Goal: Information Seeking & Learning: Learn about a topic

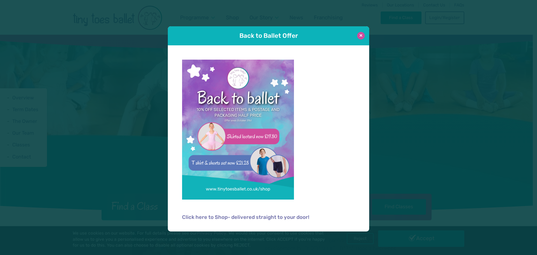
click at [363, 34] on button at bounding box center [361, 36] width 8 height 8
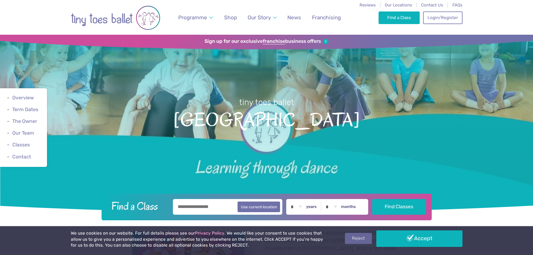
click at [366, 235] on link "Reject" at bounding box center [358, 238] width 27 height 11
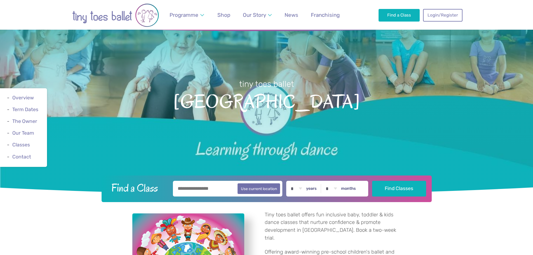
scroll to position [28, 0]
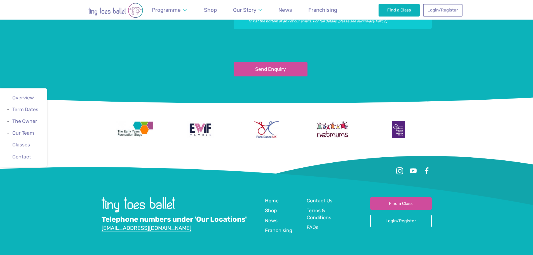
scroll to position [1224, 0]
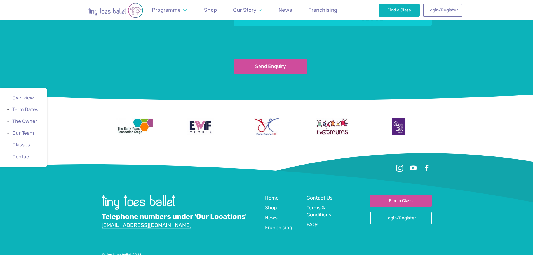
copy div "tiny toes ballet"
drag, startPoint x: 105, startPoint y: 230, endPoint x: 132, endPoint y: 232, distance: 27.5
click at [132, 252] on div "© tiny toes ballet 2025" at bounding box center [267, 254] width 330 height 5
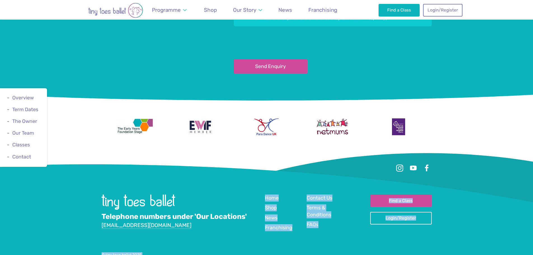
copy div "Quick Links Home Shop News Franchising Contact Us Terms & Conditions FAQs Find …"
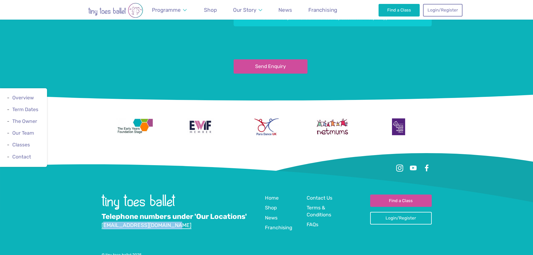
copy link "nfo@tinytoesballet.co.uk"
copy link "[EMAIL_ADDRESS][DOMAIN_NAME]"
drag, startPoint x: 156, startPoint y: 202, endPoint x: 101, endPoint y: 202, distance: 55.1
click at [102, 202] on div "Telephone numbers under 'Our Locations' info@tinytoesballet.co.uk" at bounding box center [183, 214] width 163 height 40
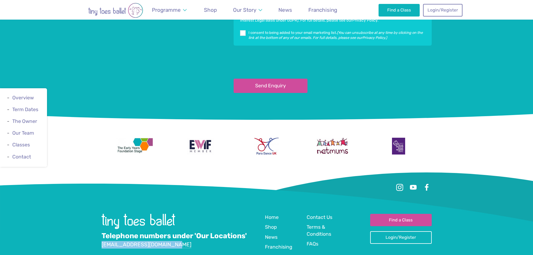
scroll to position [1196, 0]
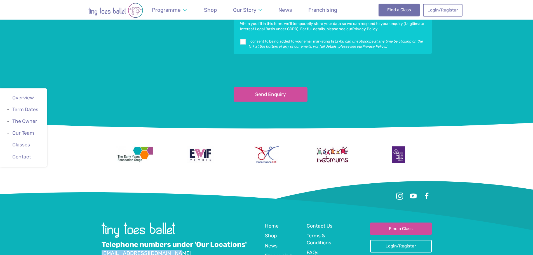
click at [411, 9] on link "Find a Class" at bounding box center [398, 10] width 41 height 12
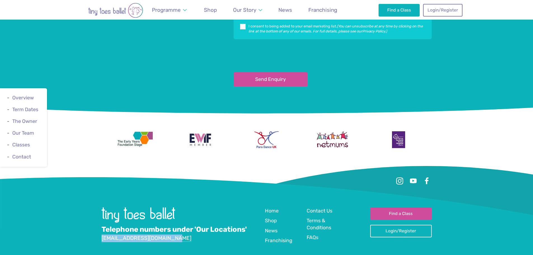
scroll to position [1224, 0]
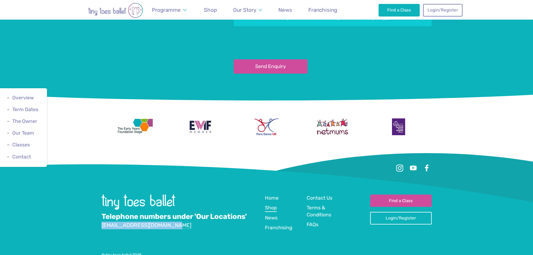
click at [267, 205] on span "Shop" at bounding box center [271, 208] width 12 height 6
click at [313, 171] on div at bounding box center [267, 173] width 330 height 41
click at [315, 195] on span "Contact Us" at bounding box center [319, 198] width 26 height 6
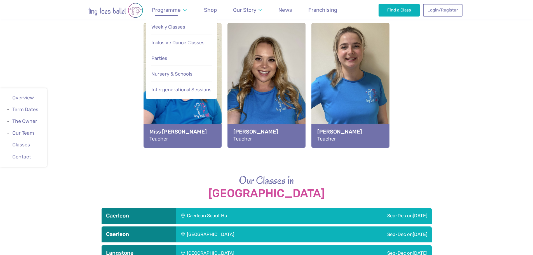
scroll to position [665, 0]
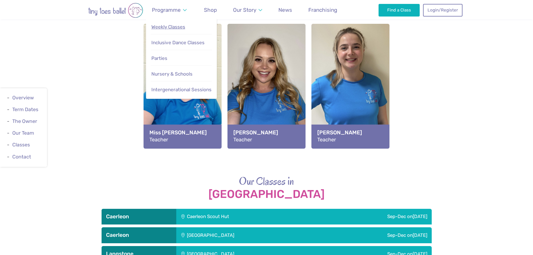
drag, startPoint x: 174, startPoint y: 29, endPoint x: 174, endPoint y: 32, distance: 3.1
click at [174, 29] on span "Weekly Classes" at bounding box center [168, 27] width 34 height 6
click at [175, 43] on span "Inclusive Dance Classes" at bounding box center [177, 43] width 53 height 6
click at [164, 58] on span "Parties" at bounding box center [159, 58] width 16 height 6
click at [168, 75] on span "Nursery & Schools" at bounding box center [171, 74] width 41 height 6
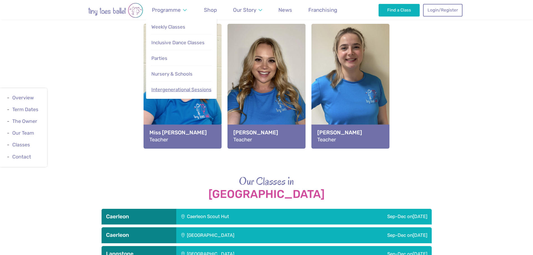
click at [163, 89] on span "Intergenerational Sessions" at bounding box center [181, 90] width 60 height 6
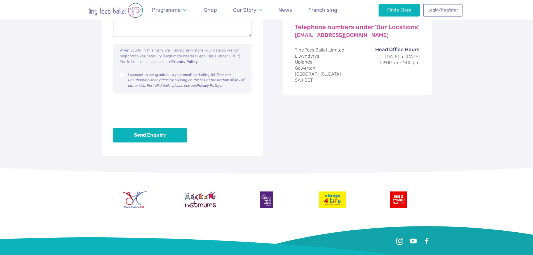
scroll to position [419, 0]
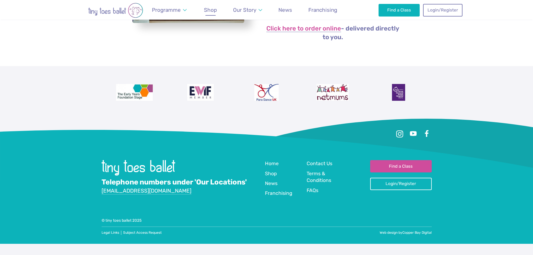
scroll to position [192, 0]
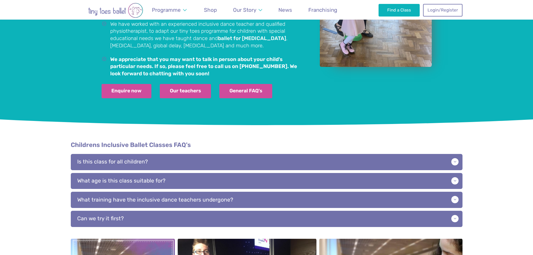
scroll to position [503, 0]
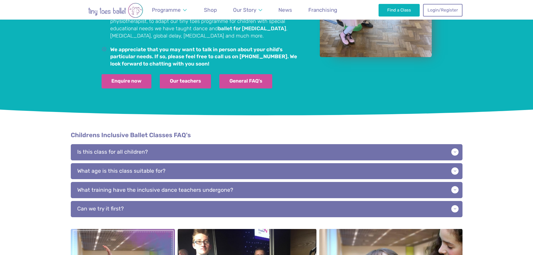
click at [159, 136] on div "Childrens Inclusive Ballet Classes FAQ's Is this class for all children? Yes, a…" at bounding box center [267, 174] width 392 height 86
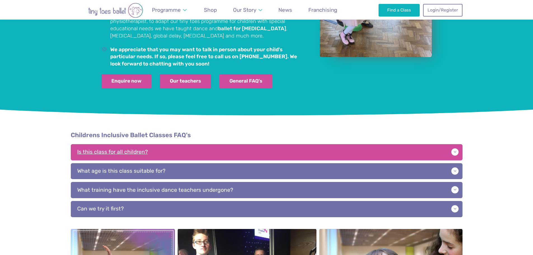
click at [157, 144] on p "Is this class for all children?" at bounding box center [267, 152] width 392 height 16
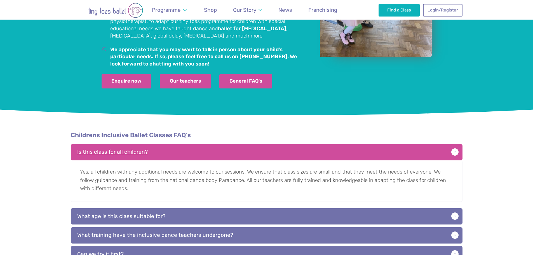
click at [157, 144] on p "Is this class for all children?" at bounding box center [267, 152] width 392 height 16
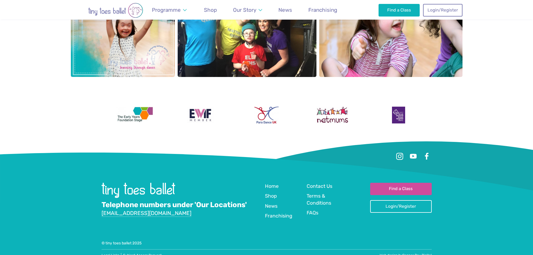
scroll to position [763, 0]
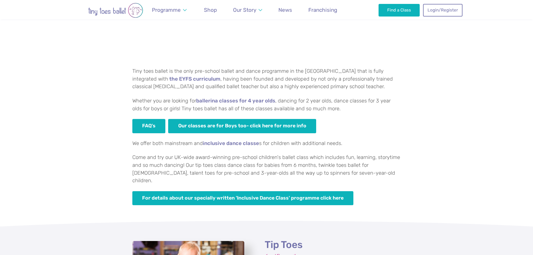
scroll to position [252, 0]
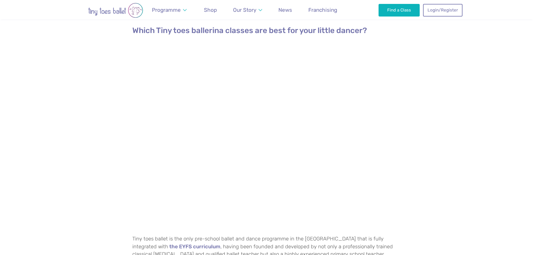
click at [121, 162] on div "Which Tiny toes ballerina classes are best for your little dancer? Tiny toes ba…" at bounding box center [266, 199] width 533 height 365
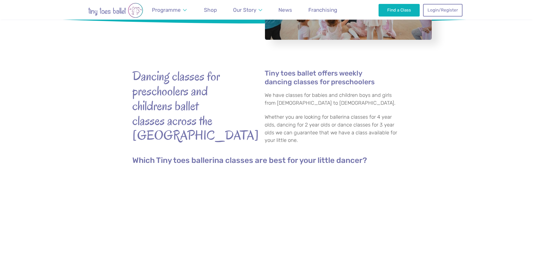
scroll to position [112, 0]
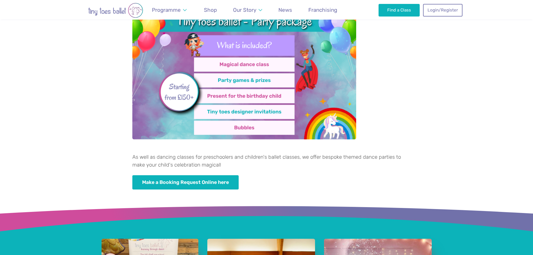
scroll to position [336, 0]
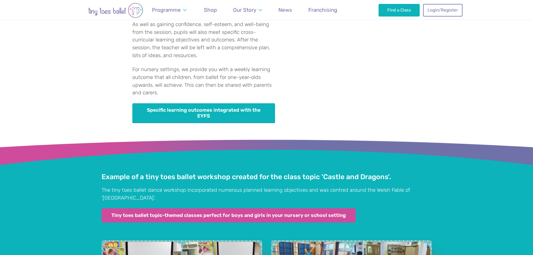
scroll to position [1063, 0]
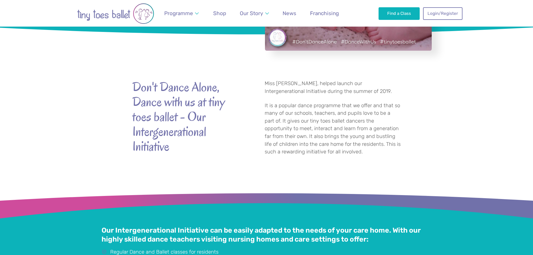
scroll to position [168, 0]
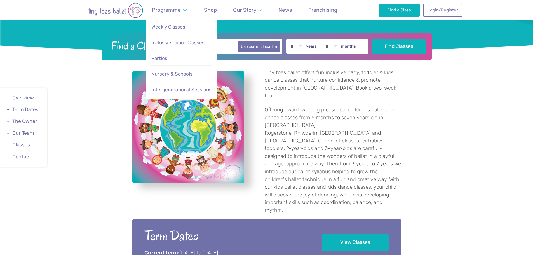
scroll to position [134, 0]
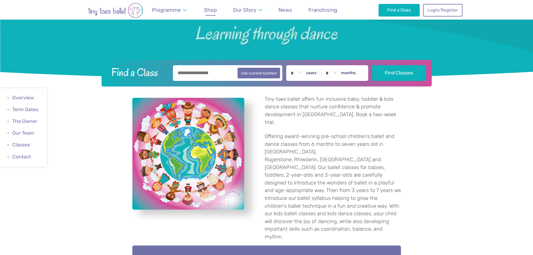
click at [208, 13] on span "Shop" at bounding box center [210, 10] width 13 height 6
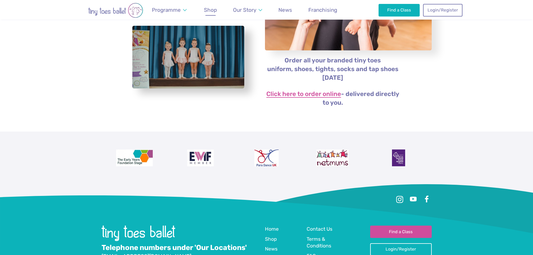
scroll to position [109, 0]
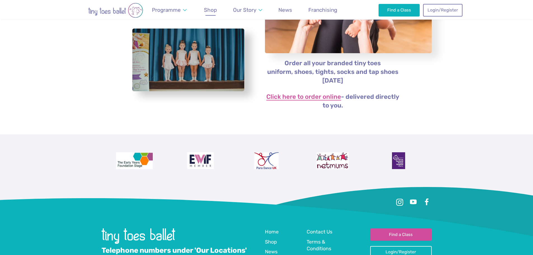
click at [284, 97] on link "Click here to order online" at bounding box center [303, 97] width 75 height 7
